Goal: Information Seeking & Learning: Learn about a topic

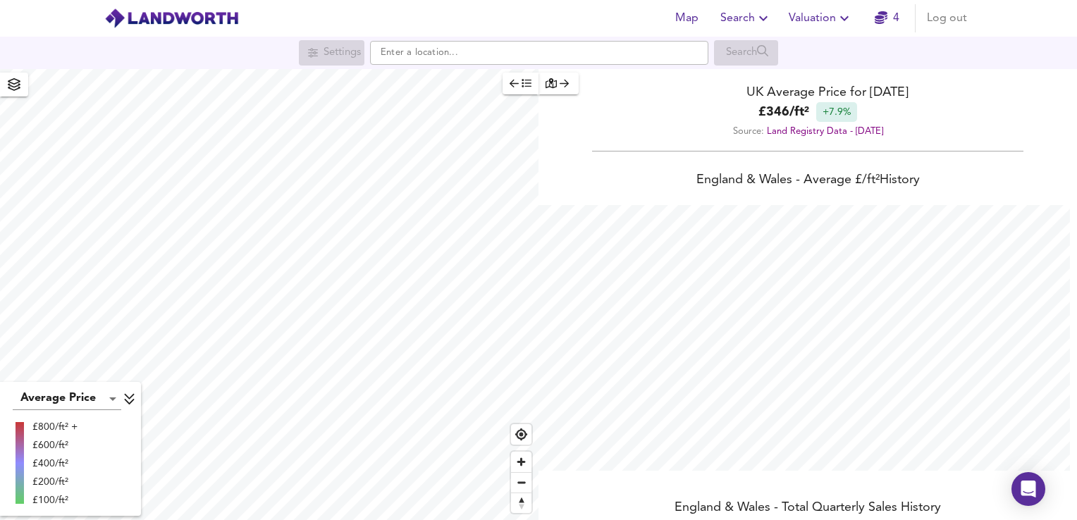
scroll to position [520, 1077]
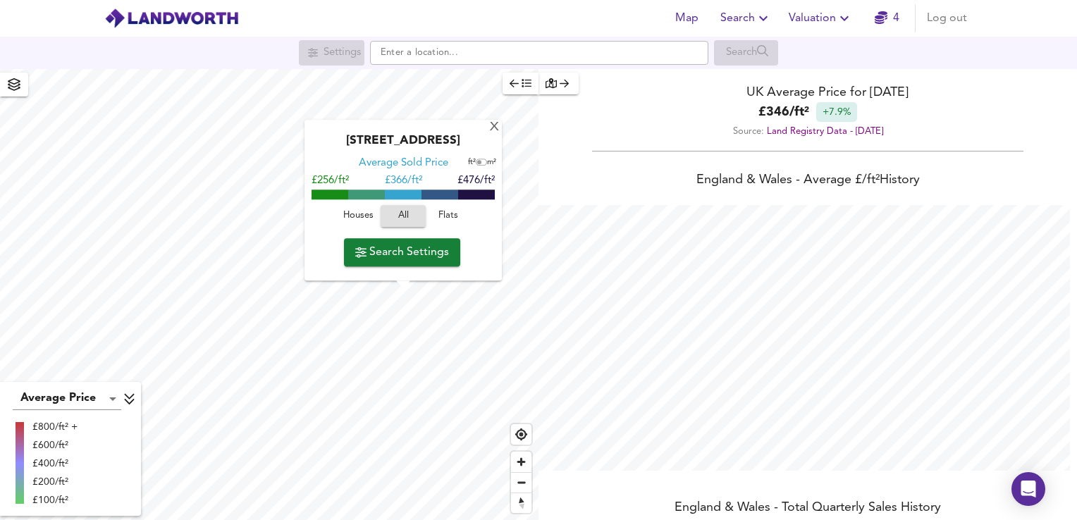
click at [378, 245] on div "[GEOGRAPHIC_DATA] 7FY Average Sold Price ft² m² £256/ft² £ 366/ft² £476/ft² Hou…" at bounding box center [269, 294] width 538 height 451
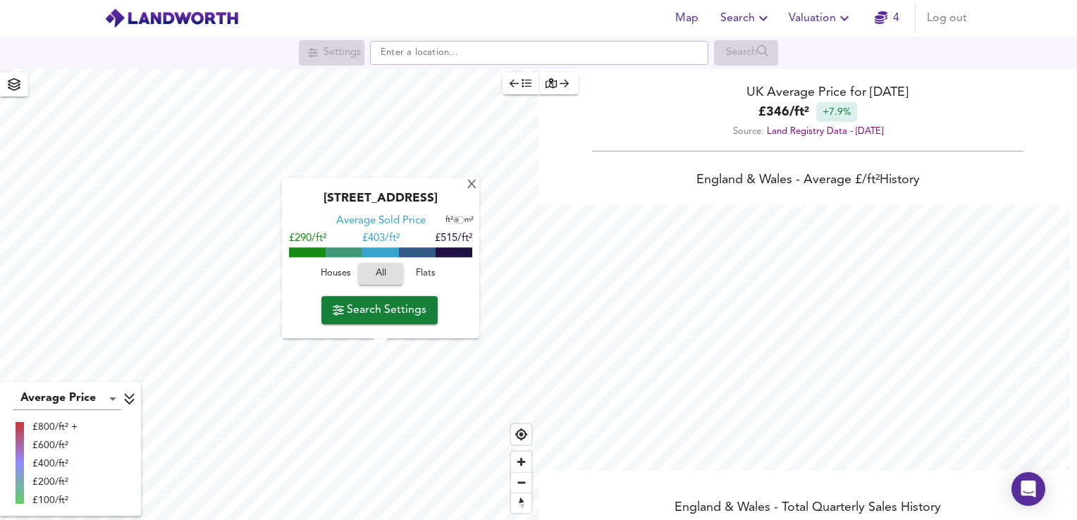
click at [470, 331] on div "Runnymede Drive, CV7 7GQ Average Sold Price ft² m² £290/ft² £ 403/ft² £515/ft² …" at bounding box center [380, 258] width 197 height 161
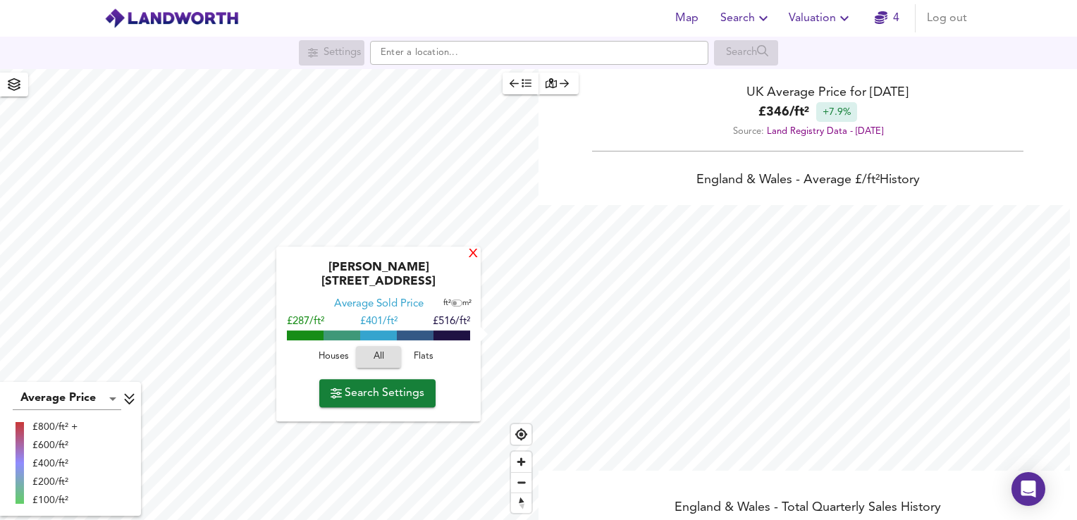
click at [476, 261] on div "X" at bounding box center [473, 254] width 12 height 13
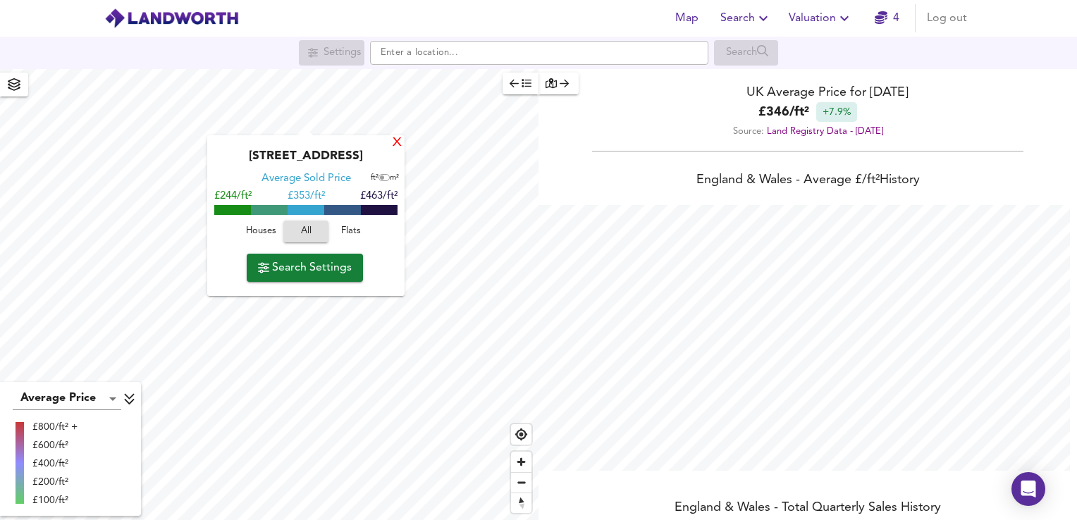
click at [402, 144] on div "X" at bounding box center [397, 143] width 12 height 13
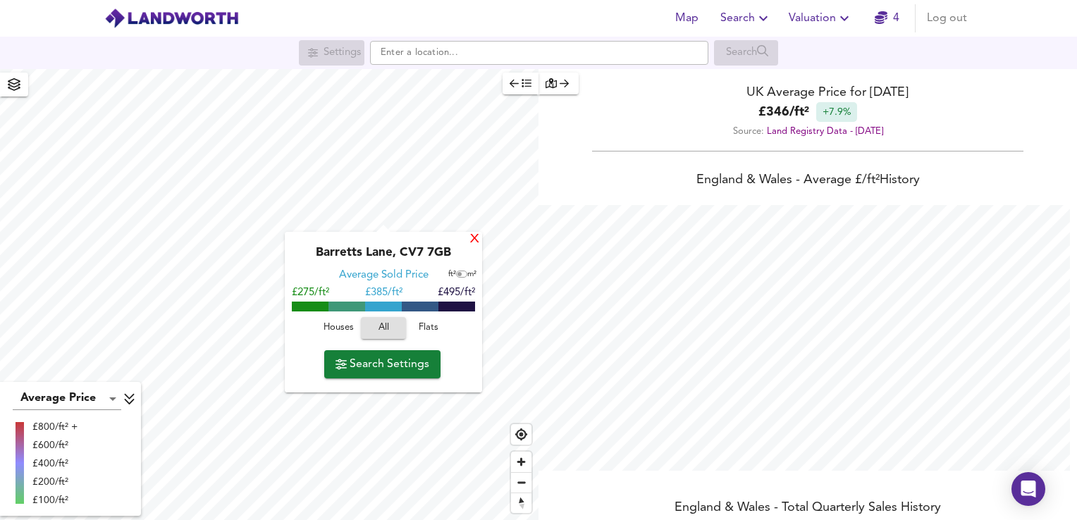
click at [474, 243] on div "X" at bounding box center [475, 239] width 12 height 13
